Goal: Check status: Check status

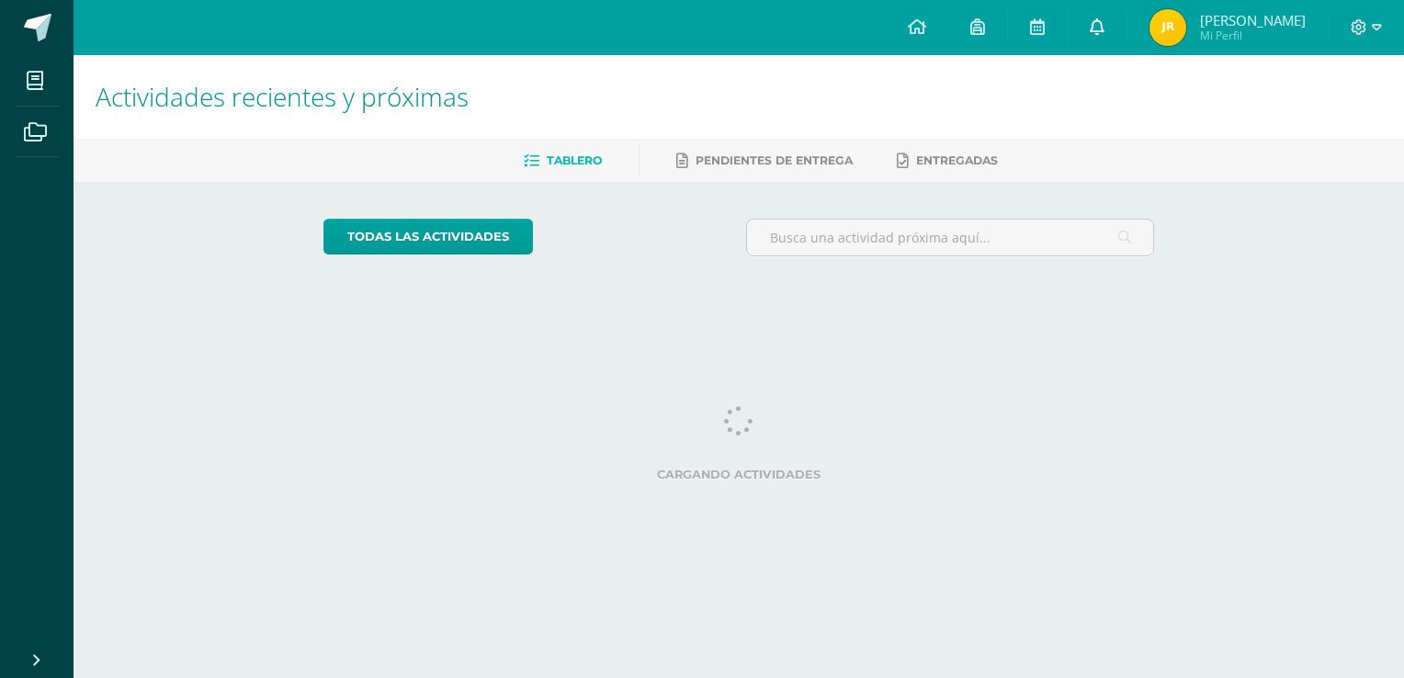
click at [1127, 20] on link at bounding box center [1097, 27] width 59 height 55
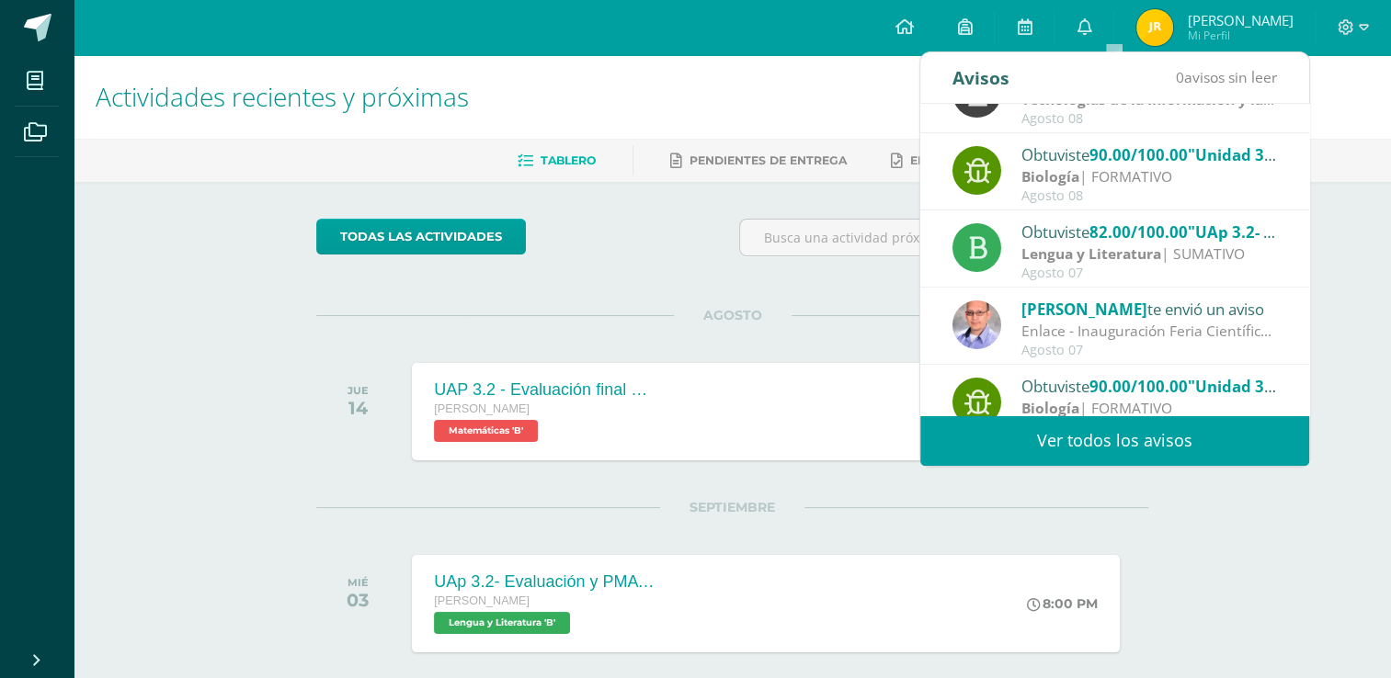
scroll to position [305, 0]
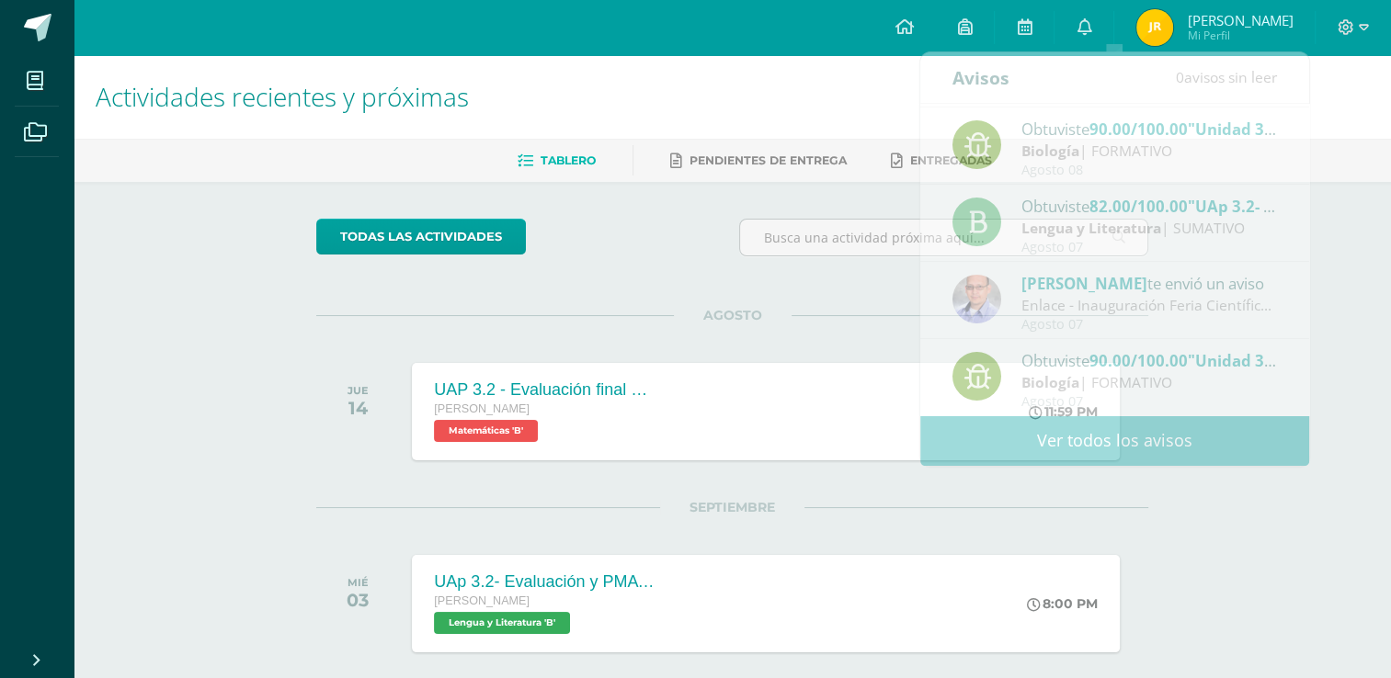
click at [1331, 271] on div "Actividades recientes y próximas Tablero Pendientes de entrega Entregadas todas…" at bounding box center [732, 406] width 1317 height 702
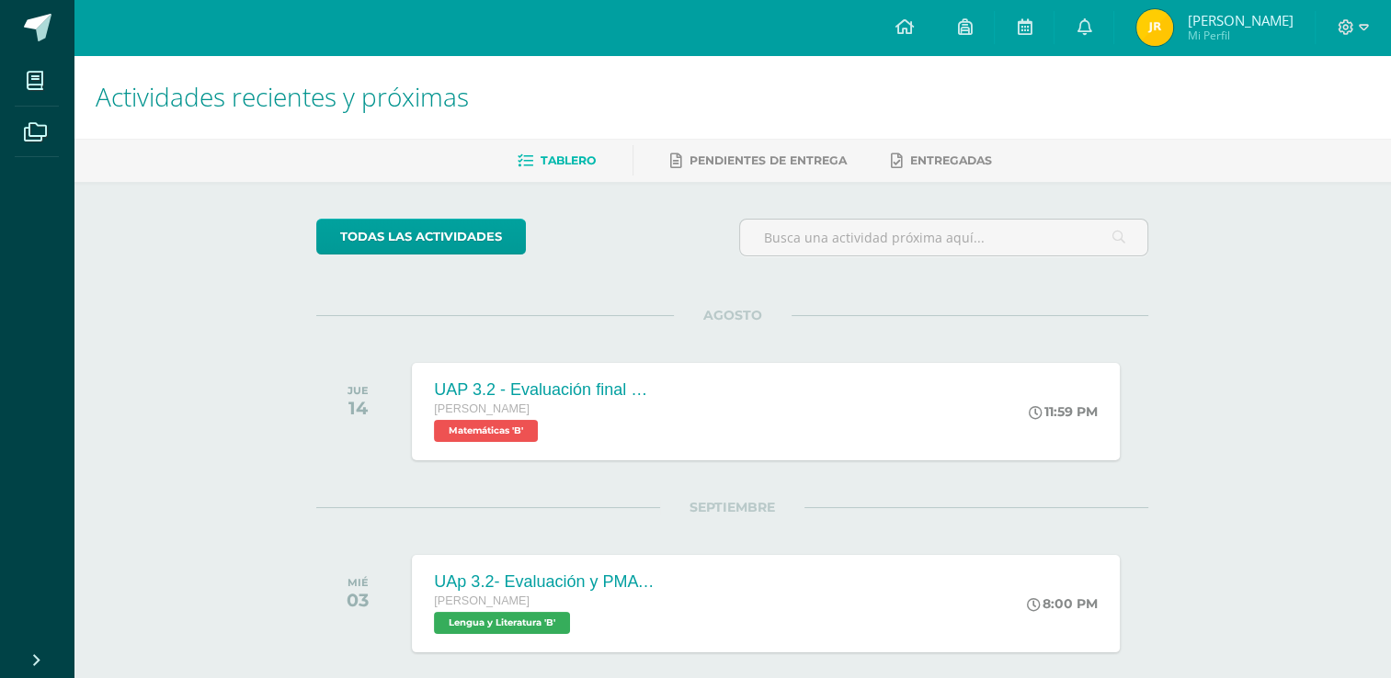
click at [1207, 28] on span "[PERSON_NAME]" at bounding box center [1240, 20] width 106 height 18
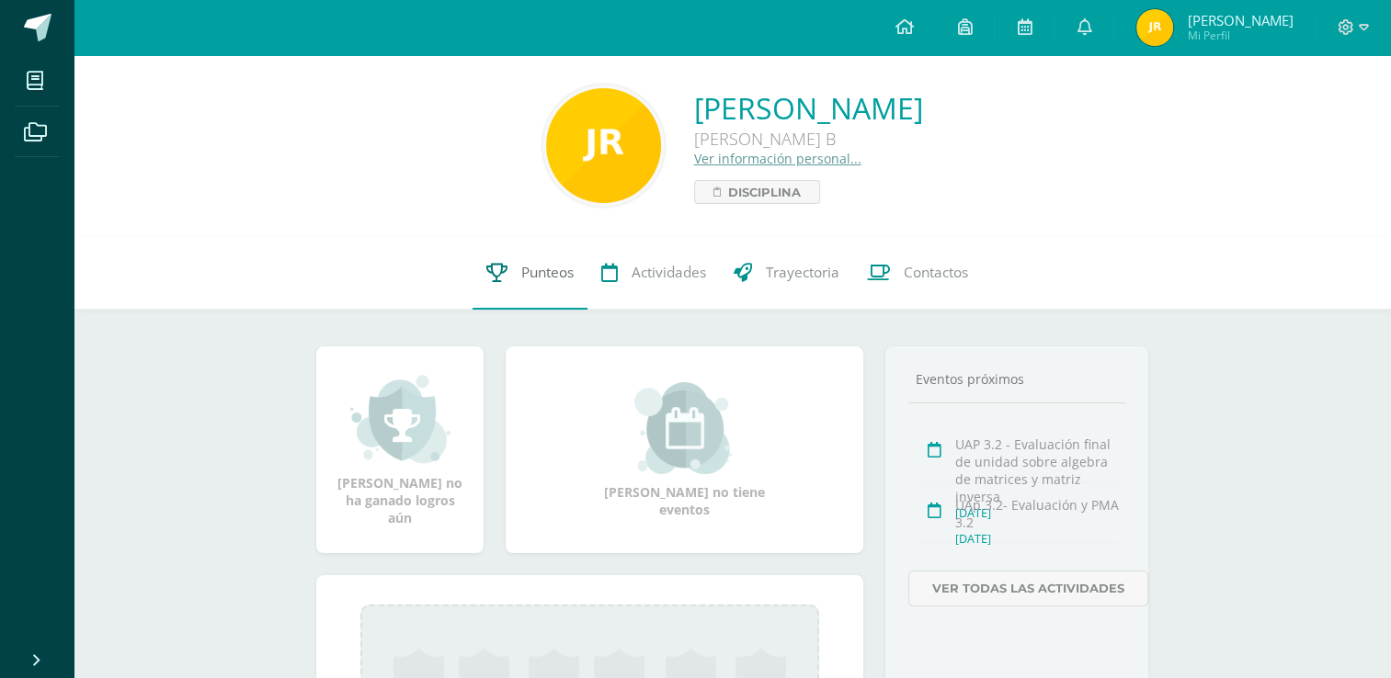
click at [550, 270] on span "Punteos" at bounding box center [547, 272] width 52 height 19
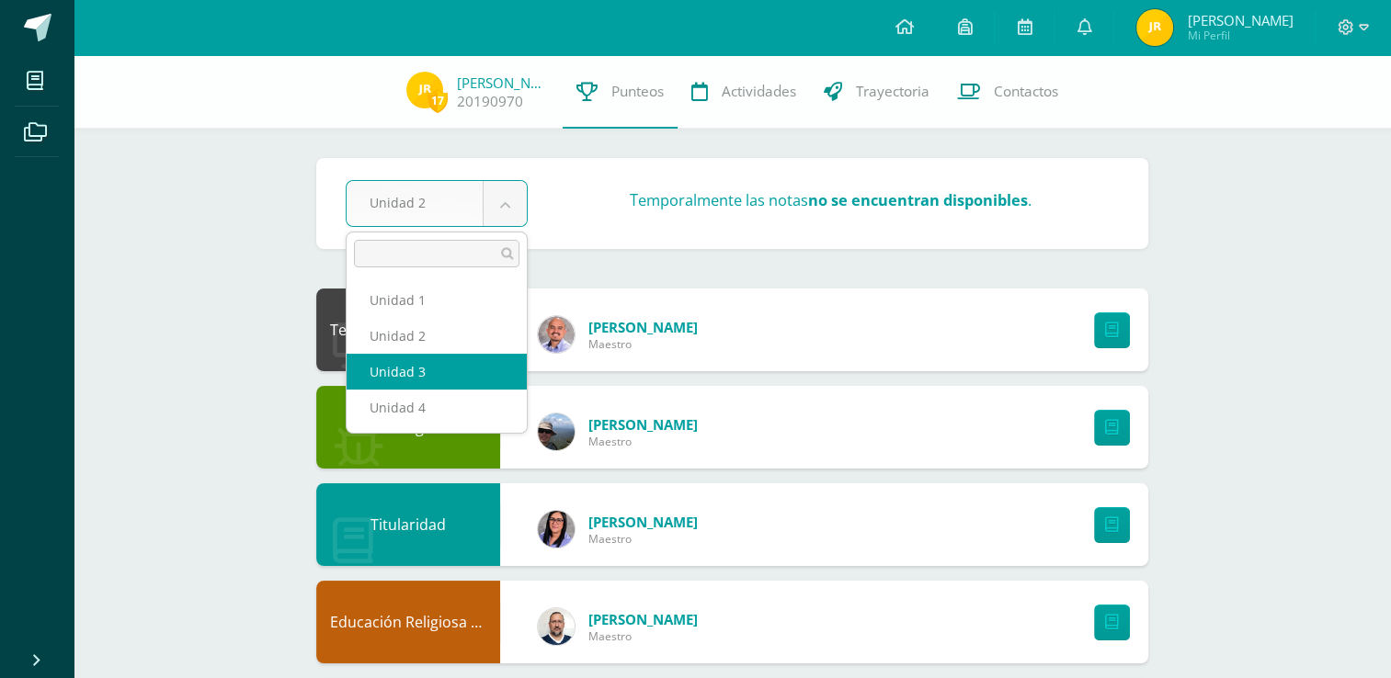
drag, startPoint x: 451, startPoint y: 377, endPoint x: 460, endPoint y: 358, distance: 20.6
select select "Unidad 3"
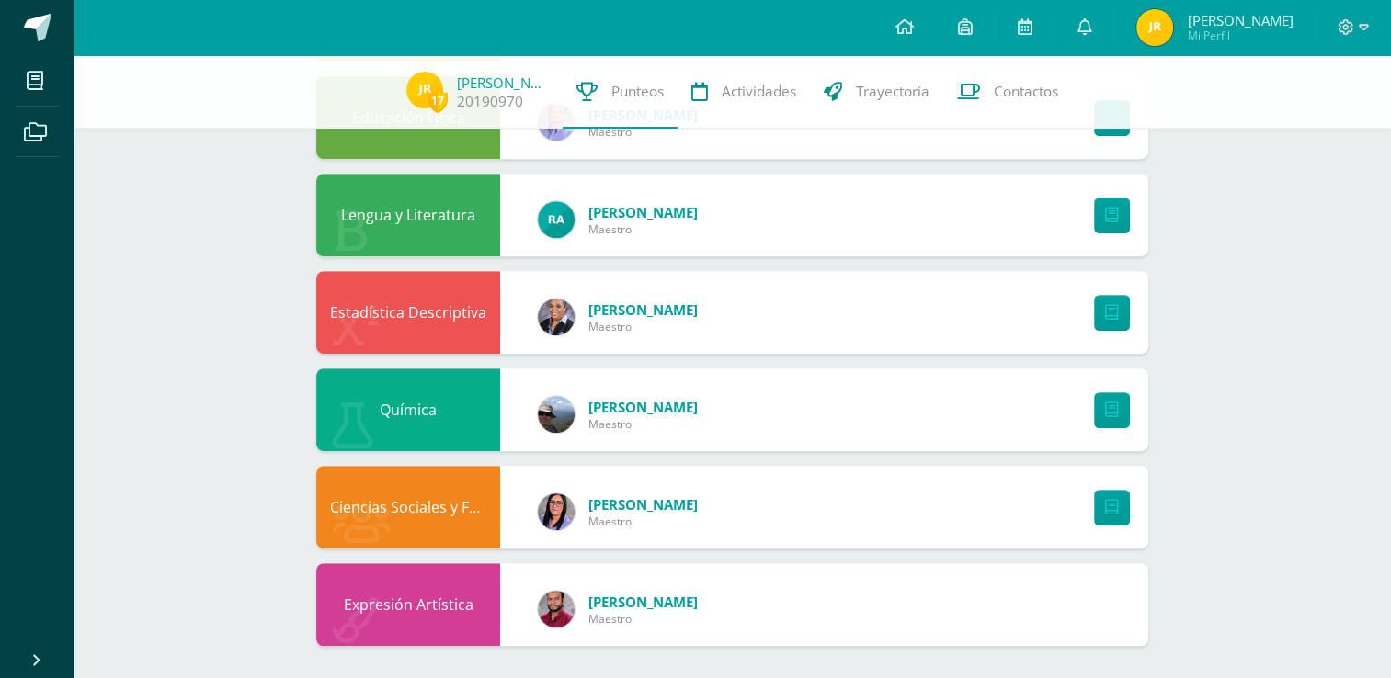
scroll to position [898, 0]
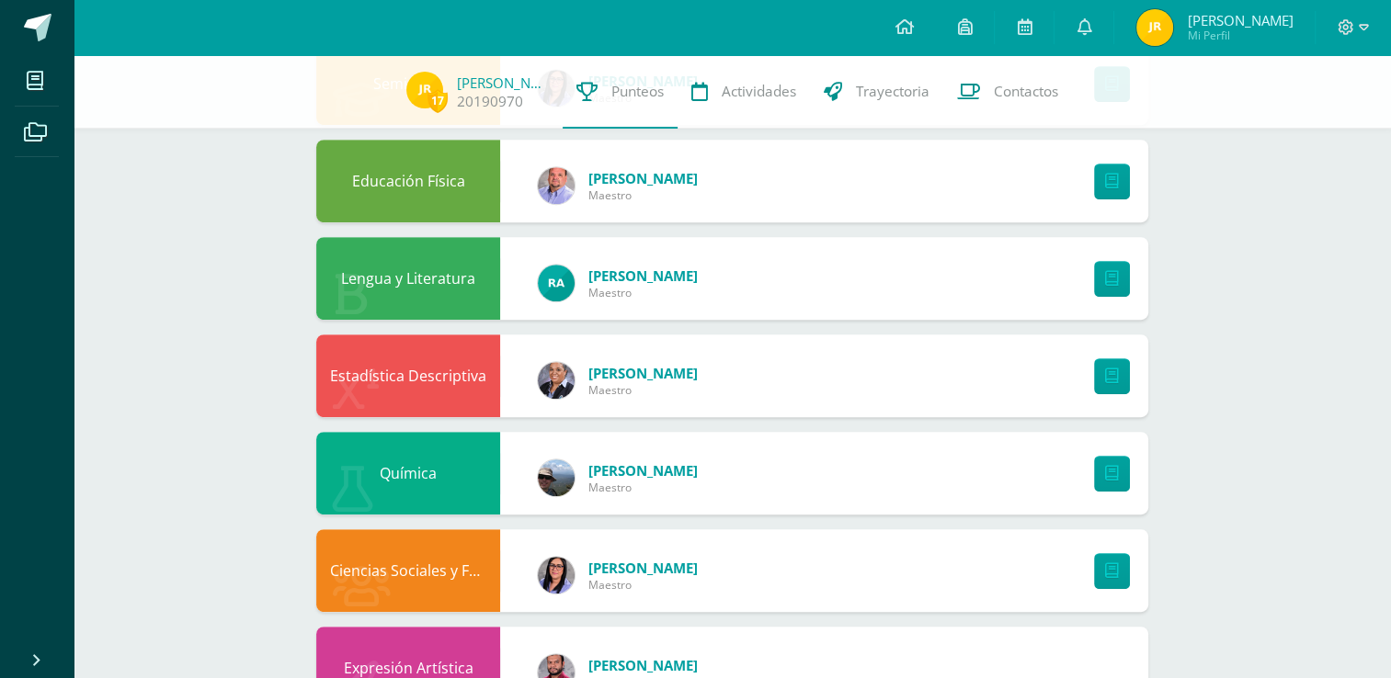
scroll to position [898, 0]
